Goal: Transaction & Acquisition: Obtain resource

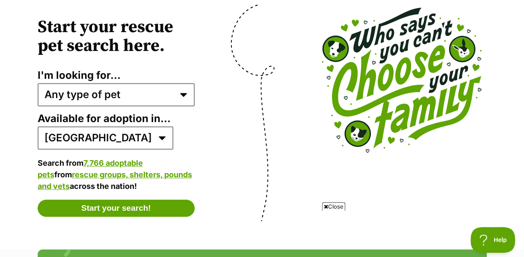
scroll to position [1712, 0]
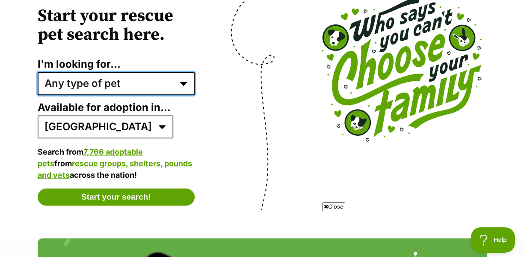
click at [181, 83] on select "Any type of pet Dogs Cats Other pets Pets looking for a home together Pets need…" at bounding box center [117, 83] width 158 height 23
select select "dogs"
click at [38, 75] on select "Any type of pet Dogs Cats Other pets Pets looking for a home together Pets need…" at bounding box center [117, 83] width 158 height 23
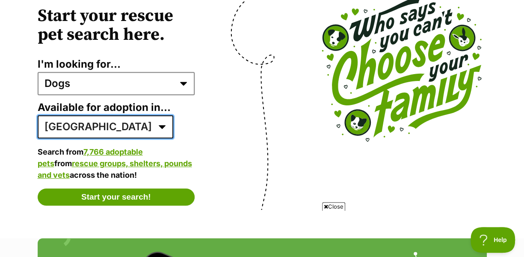
click at [99, 131] on select "[GEOGRAPHIC_DATA] ACT [GEOGRAPHIC_DATA] NT QLD SA TAS [GEOGRAPHIC_DATA] [GEOGRA…" at bounding box center [106, 126] width 136 height 23
select select "2"
click at [38, 118] on select "[GEOGRAPHIC_DATA] ACT [GEOGRAPHIC_DATA] NT QLD SA TAS [GEOGRAPHIC_DATA] [GEOGRA…" at bounding box center [106, 126] width 136 height 23
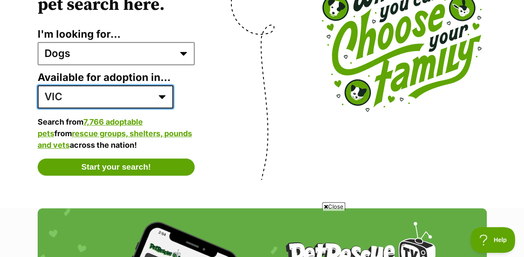
scroll to position [1755, 0]
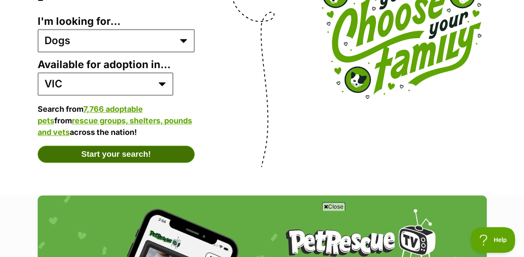
click at [122, 155] on button "Start your search!" at bounding box center [117, 154] width 158 height 17
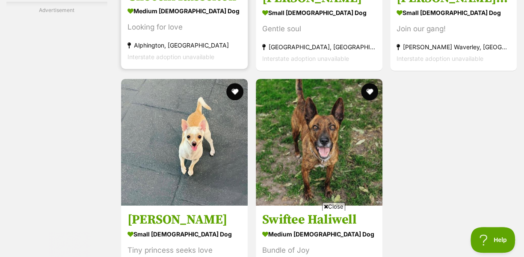
scroll to position [1755, 0]
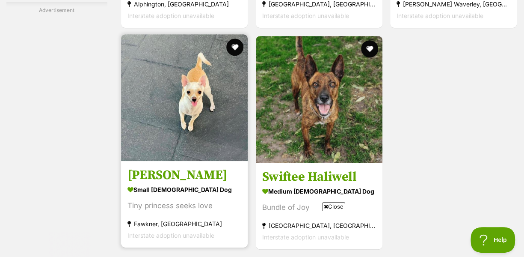
drag, startPoint x: 222, startPoint y: 191, endPoint x: 181, endPoint y: 86, distance: 113.1
click at [181, 86] on img at bounding box center [184, 97] width 127 height 127
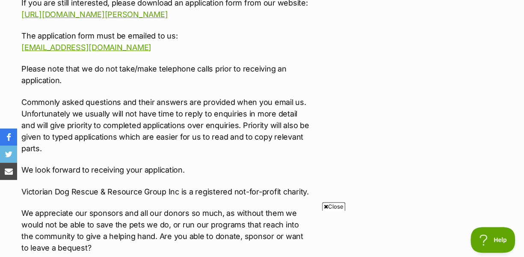
scroll to position [1541, 0]
